Goal: Navigation & Orientation: Find specific page/section

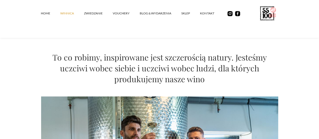
scroll to position [282, 0]
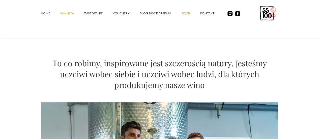
click at [182, 14] on link "SKLEP" at bounding box center [191, 13] width 19 height 15
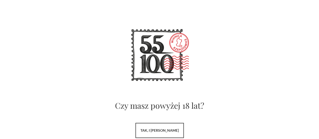
click at [152, 129] on link "tak, i uwielbiam wino" at bounding box center [160, 130] width 48 height 15
